Goal: Transaction & Acquisition: Download file/media

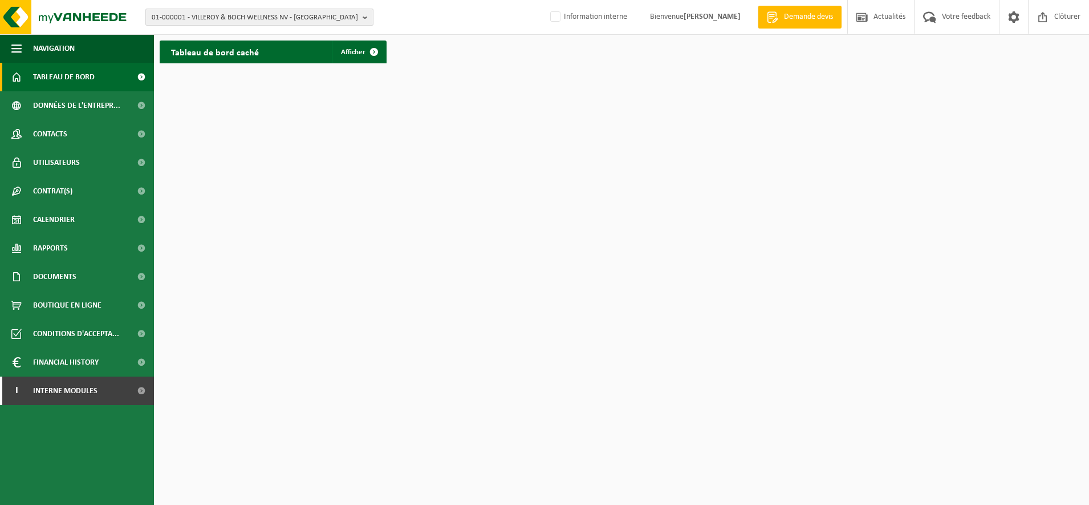
click at [198, 14] on span "01-000001 - VILLEROY & BOCH WELLNESS NV - [GEOGRAPHIC_DATA]" at bounding box center [255, 17] width 206 height 17
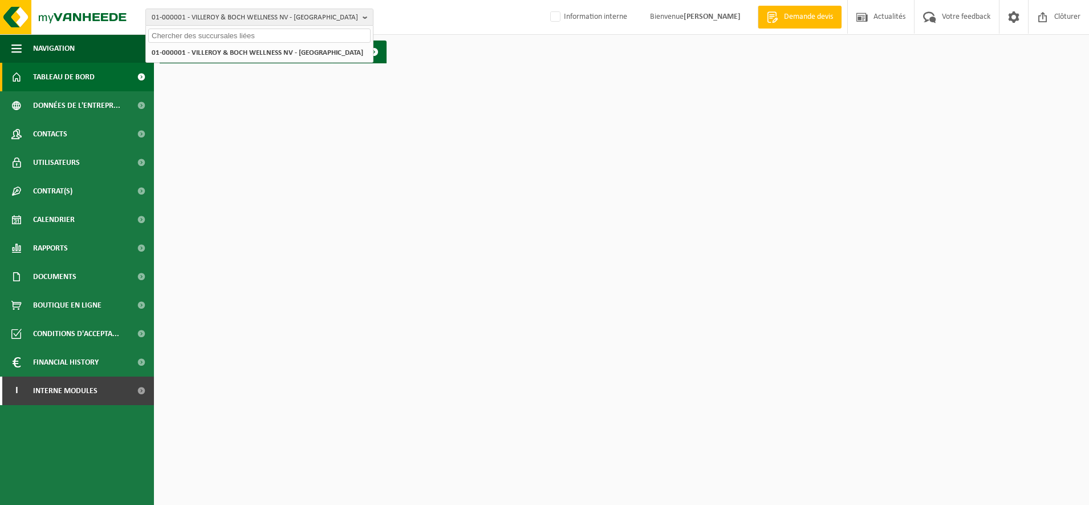
click at [185, 38] on input "text" at bounding box center [259, 36] width 222 height 14
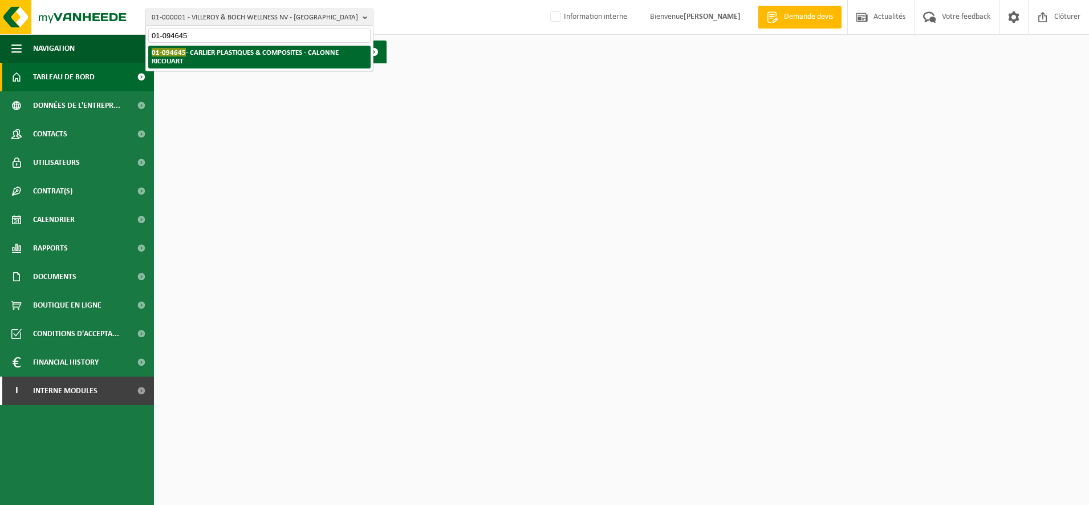
type input "01-094645"
click at [252, 50] on strong "01-094645 - CARLIER PLASTIQUES & COMPOSITES - CALONNE RICOUART" at bounding box center [245, 56] width 187 height 17
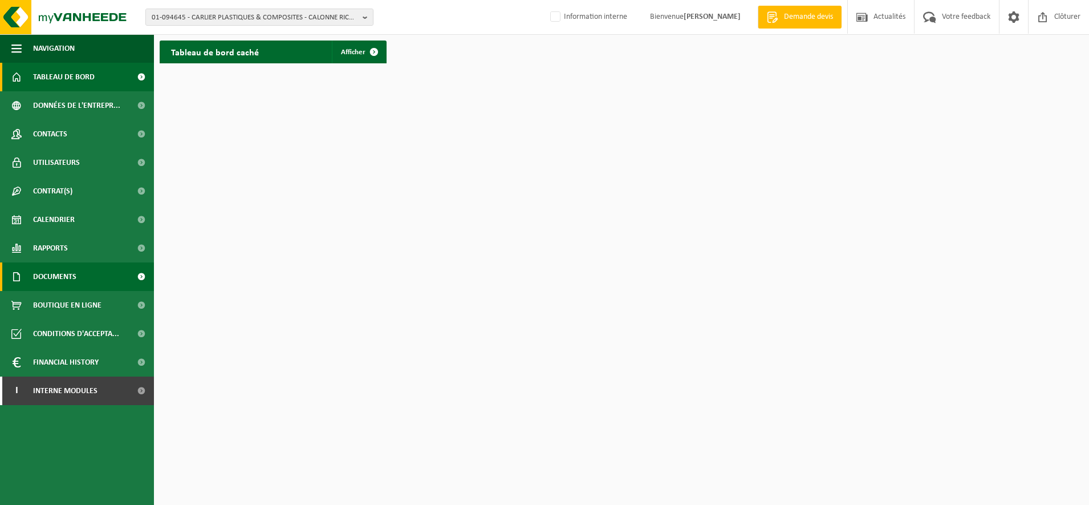
click at [52, 281] on span "Documents" at bounding box center [54, 276] width 43 height 29
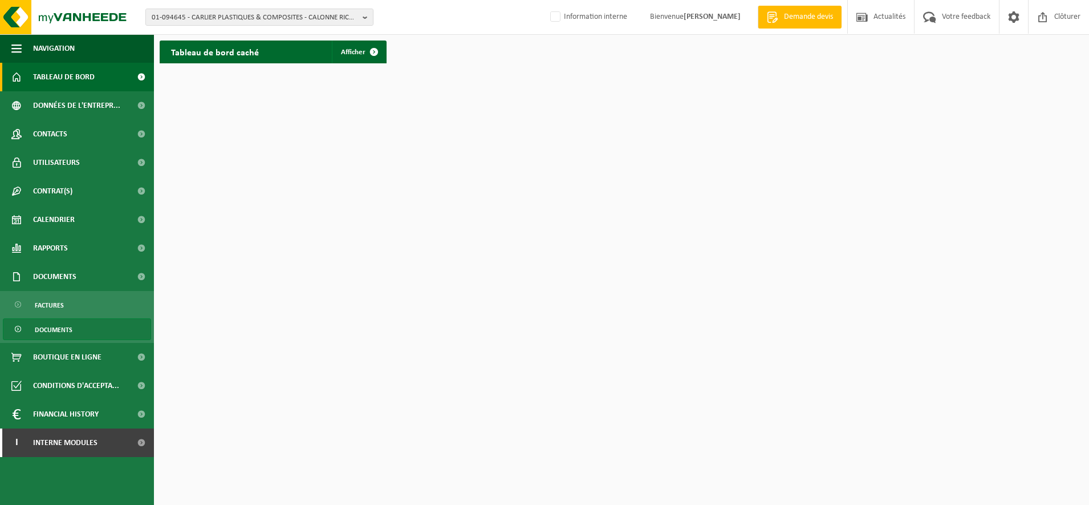
click at [46, 332] on span "Documents" at bounding box center [54, 330] width 38 height 22
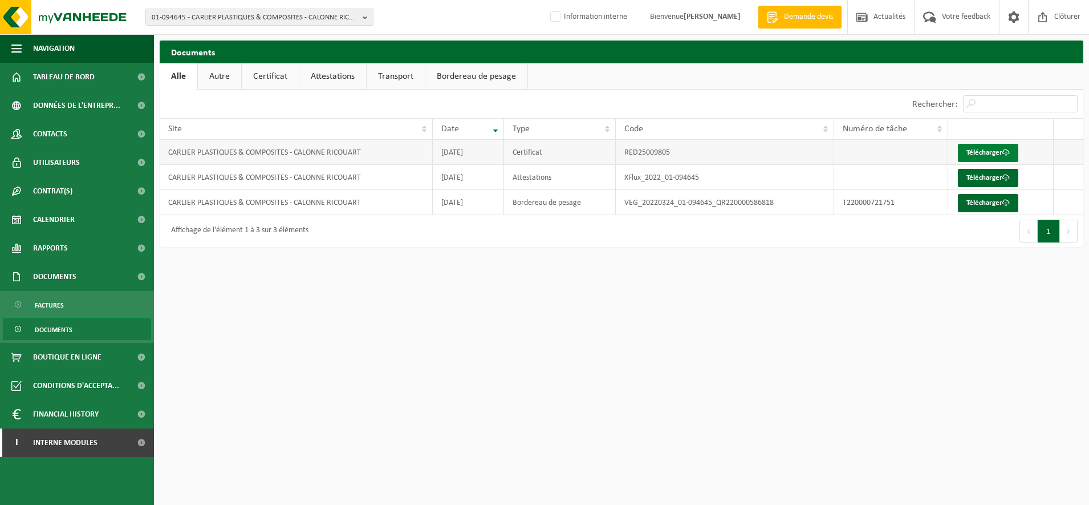
click at [973, 153] on link "Télécharger" at bounding box center [988, 153] width 60 height 18
click at [984, 150] on link "Télécharger" at bounding box center [988, 153] width 60 height 18
click at [450, 350] on html "01-094645 - CARLIER PLASTIQUES & COMPOSITES - CALONNE RICOUART 01-094645 - CARL…" at bounding box center [544, 252] width 1089 height 505
click at [58, 361] on span "Boutique en ligne" at bounding box center [67, 357] width 68 height 29
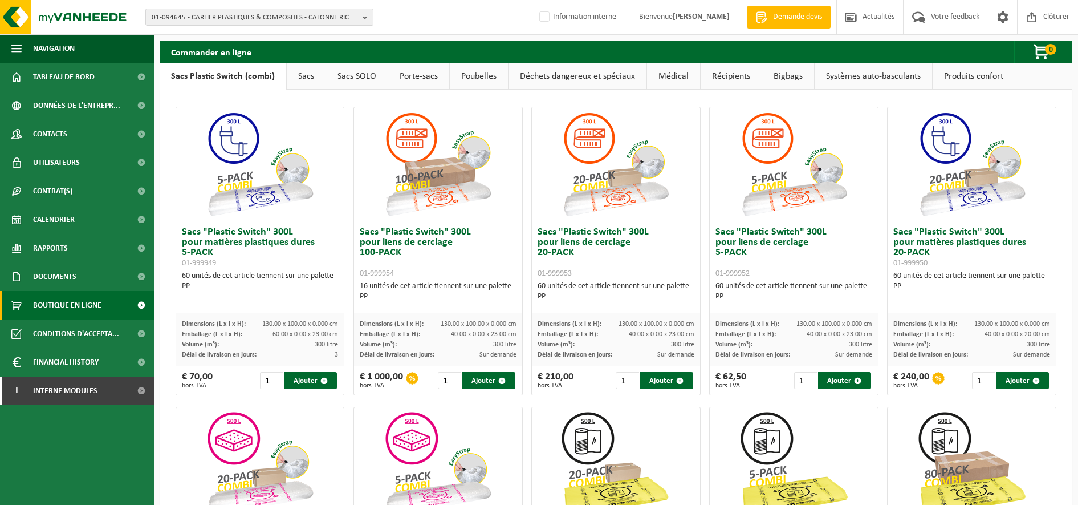
click at [350, 76] on link "Sacs SOLO" at bounding box center [357, 76] width 62 height 26
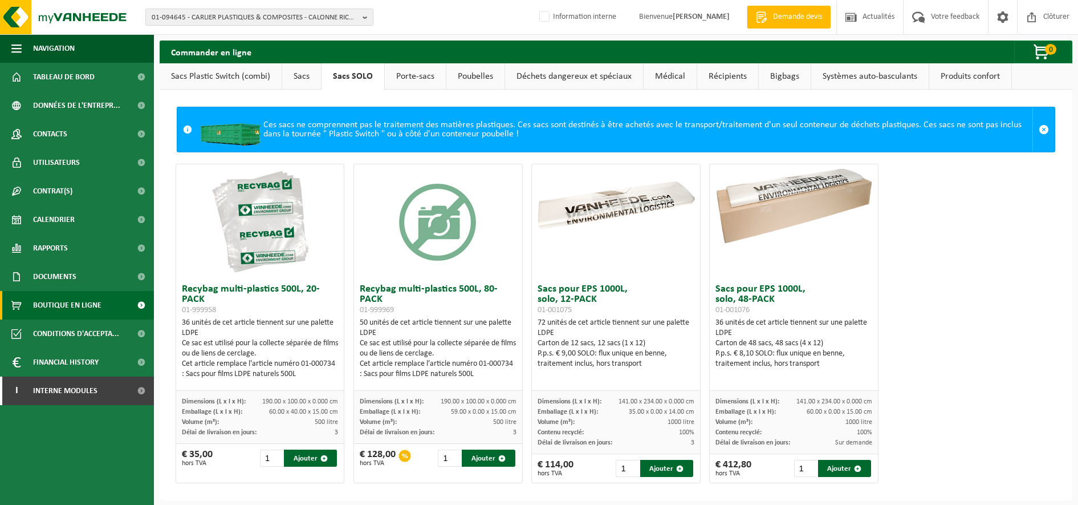
click at [268, 76] on link "Sacs Plastic Switch (combi)" at bounding box center [221, 76] width 122 height 26
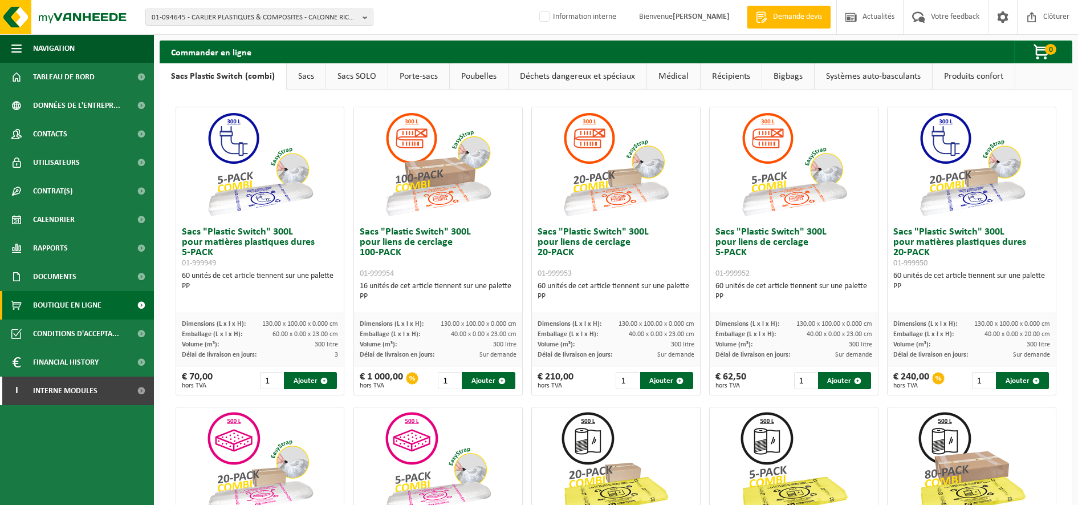
click at [298, 76] on link "Sacs" at bounding box center [306, 76] width 39 height 26
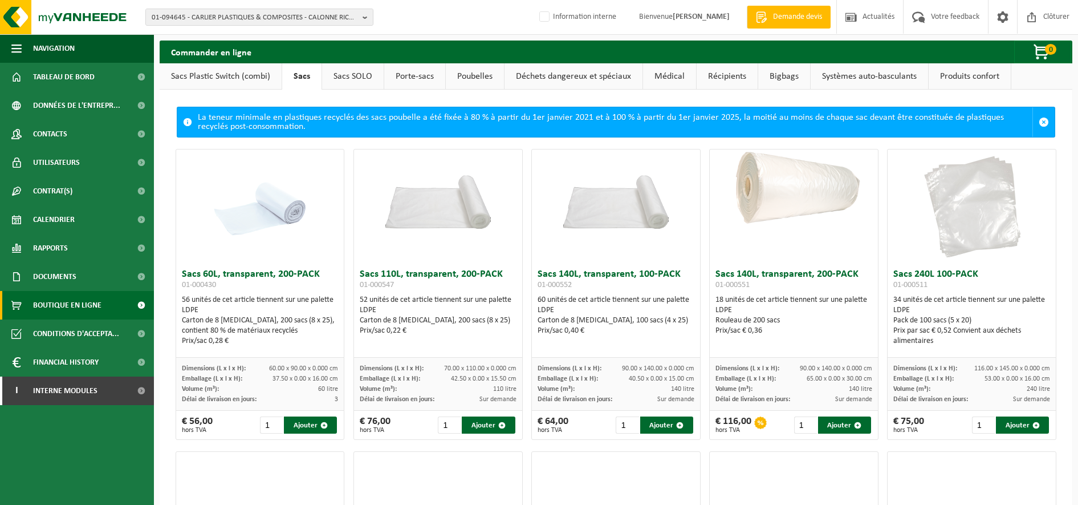
click at [566, 76] on link "Déchets dangereux et spéciaux" at bounding box center [574, 76] width 138 height 26
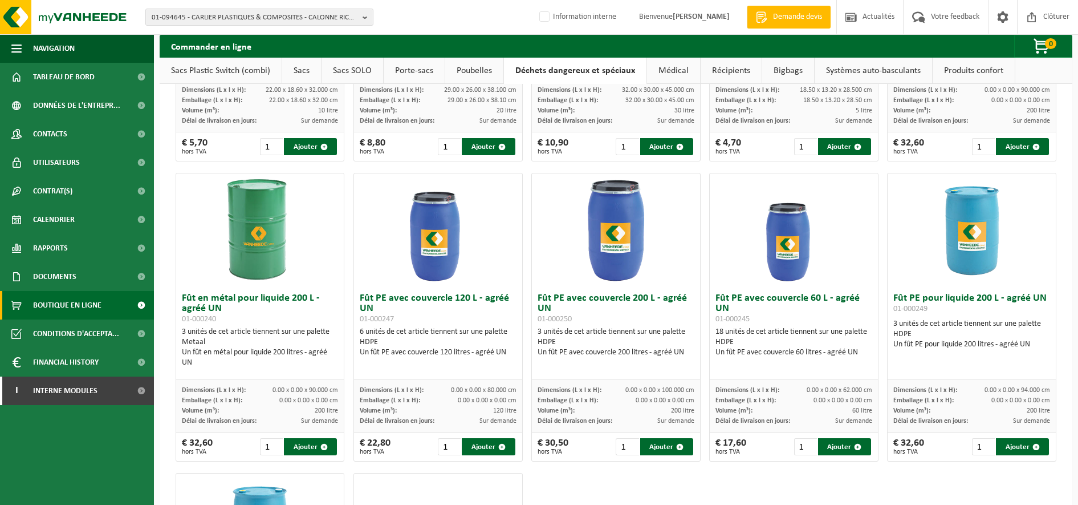
scroll to position [20, 0]
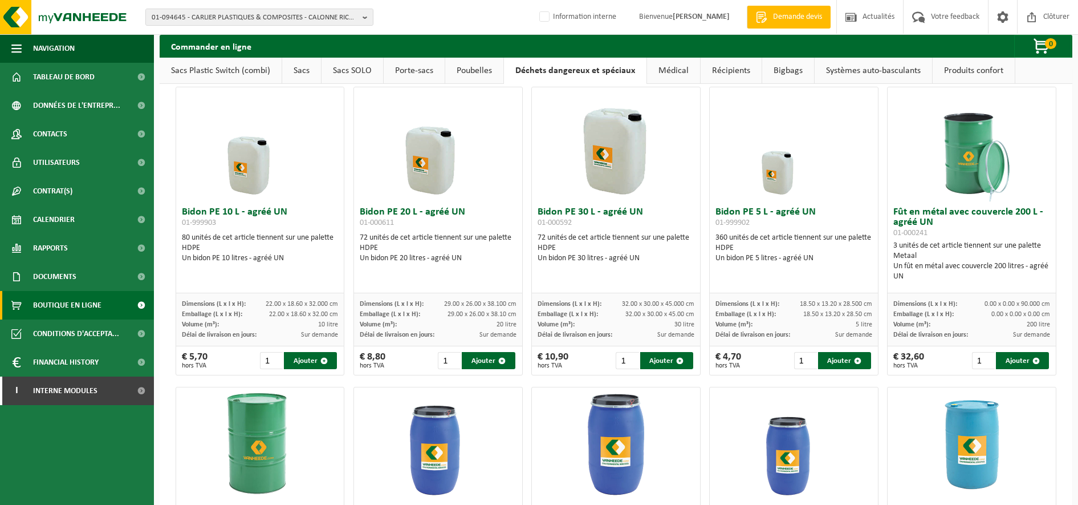
click at [302, 68] on link "Sacs" at bounding box center [301, 71] width 39 height 26
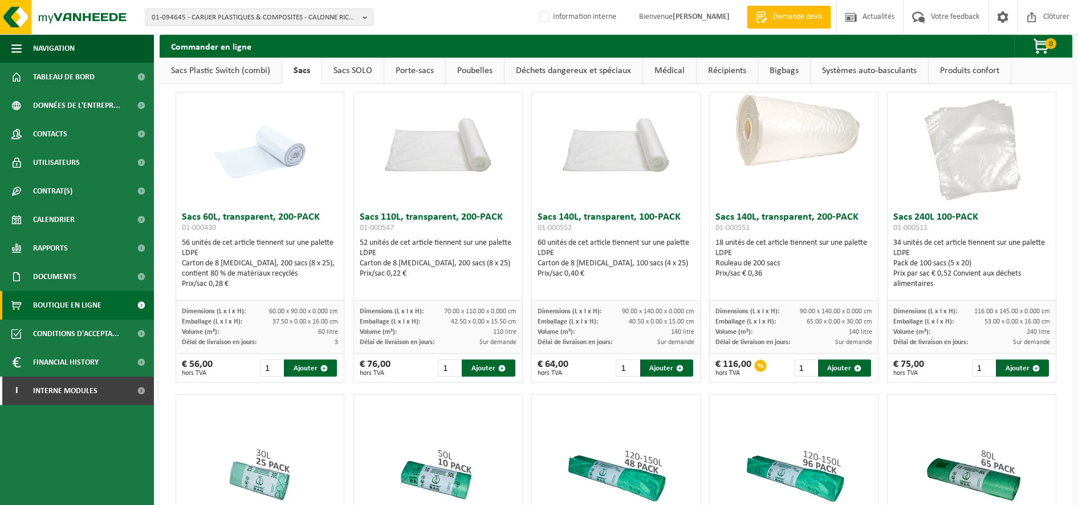
scroll to position [0, 0]
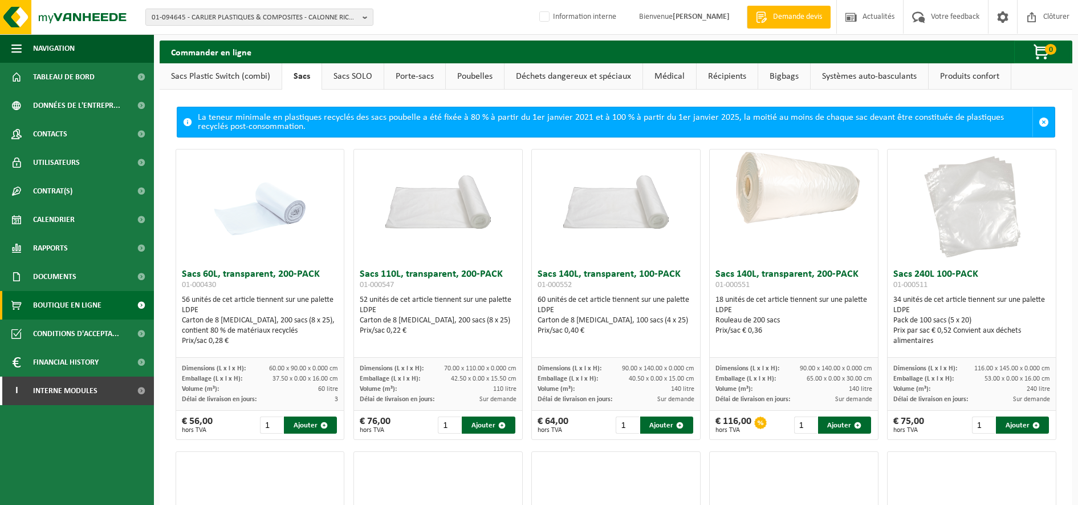
click at [350, 75] on link "Sacs SOLO" at bounding box center [353, 76] width 62 height 26
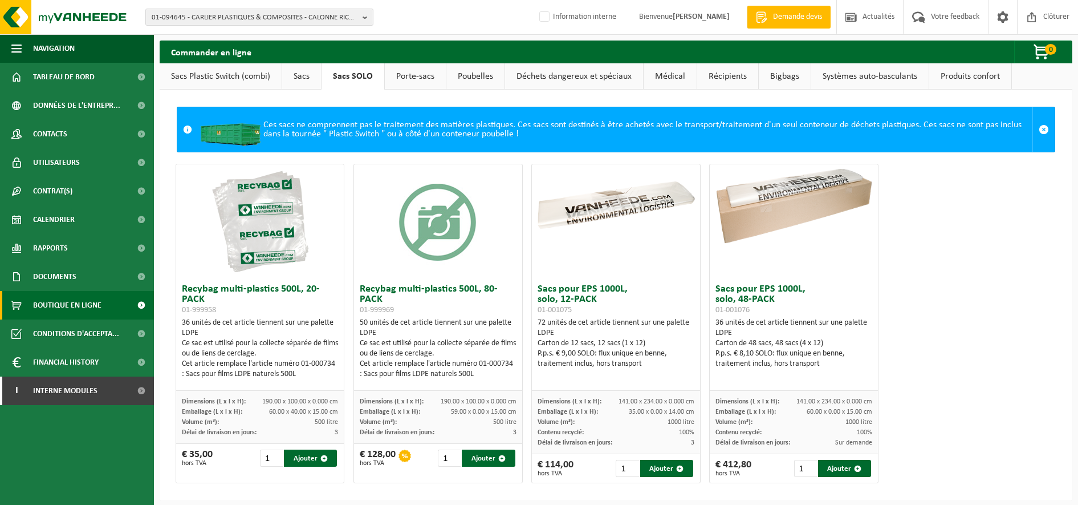
click at [419, 71] on link "Porte-sacs" at bounding box center [415, 76] width 61 height 26
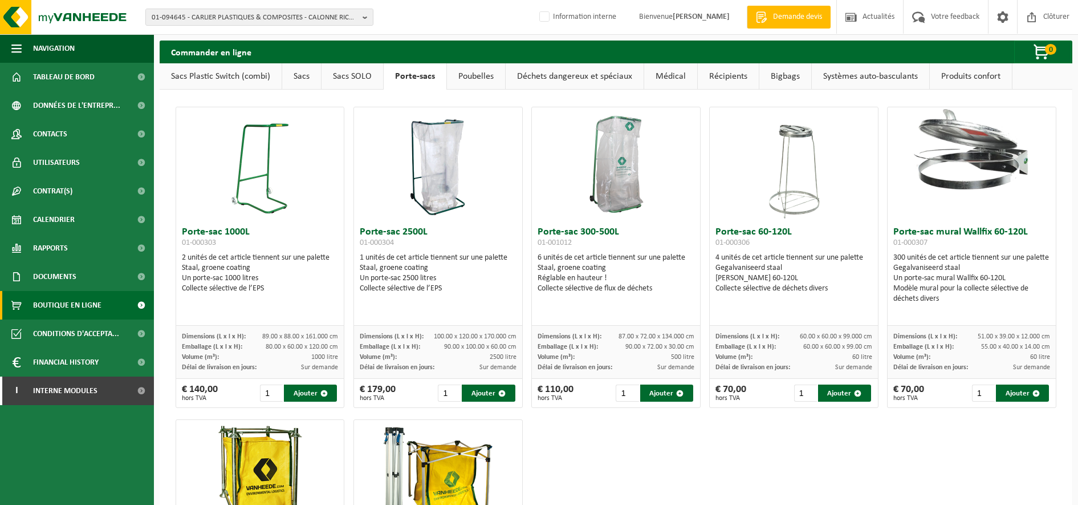
click at [469, 78] on link "Poubelles" at bounding box center [476, 76] width 58 height 26
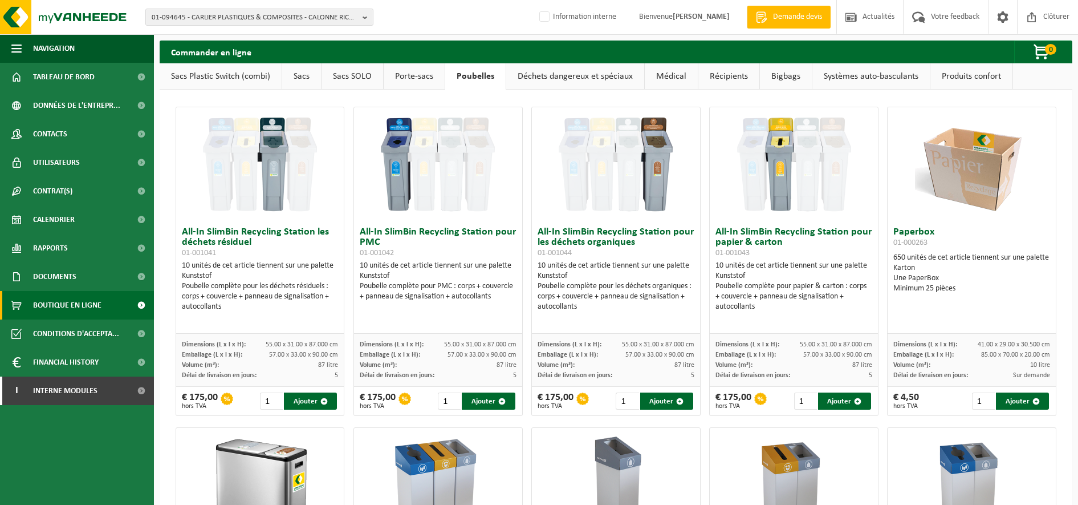
drag, startPoint x: 312, startPoint y: 77, endPoint x: 295, endPoint y: 89, distance: 21.4
click at [312, 77] on link "Sacs" at bounding box center [301, 76] width 39 height 26
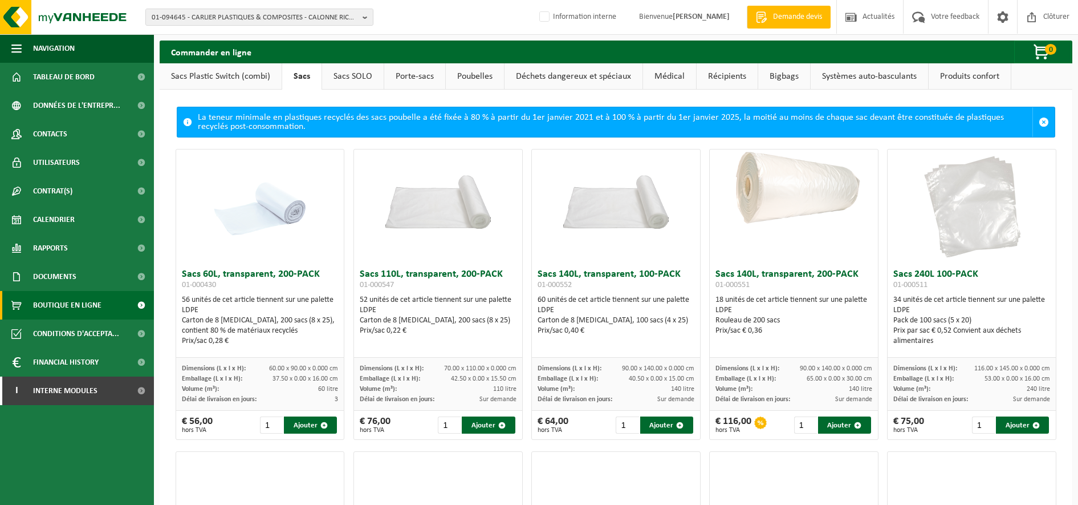
scroll to position [356, 0]
